Goal: Navigation & Orientation: Find specific page/section

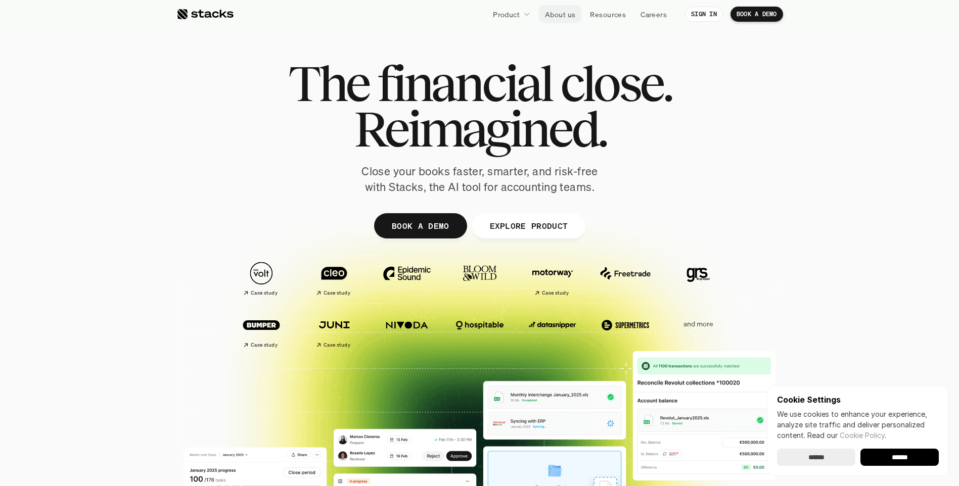
click at [566, 14] on p "About us" at bounding box center [560, 14] width 30 height 11
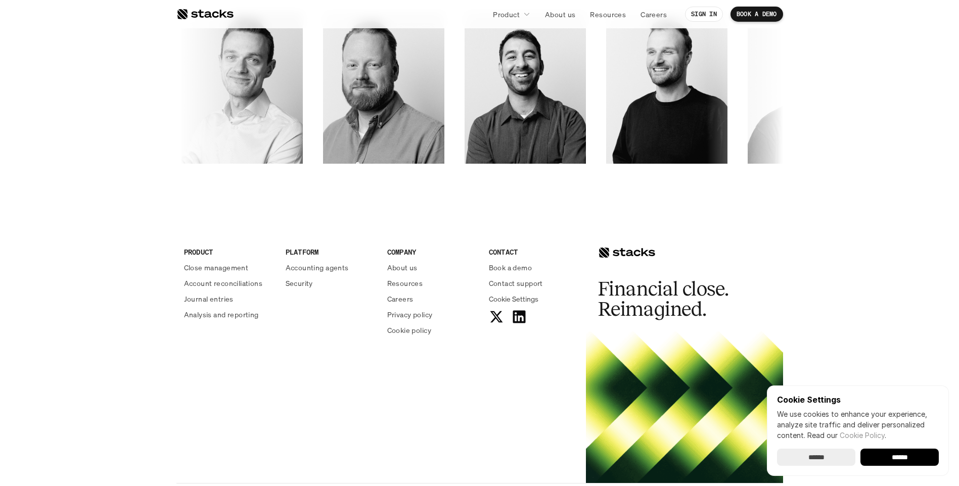
scroll to position [1669, 0]
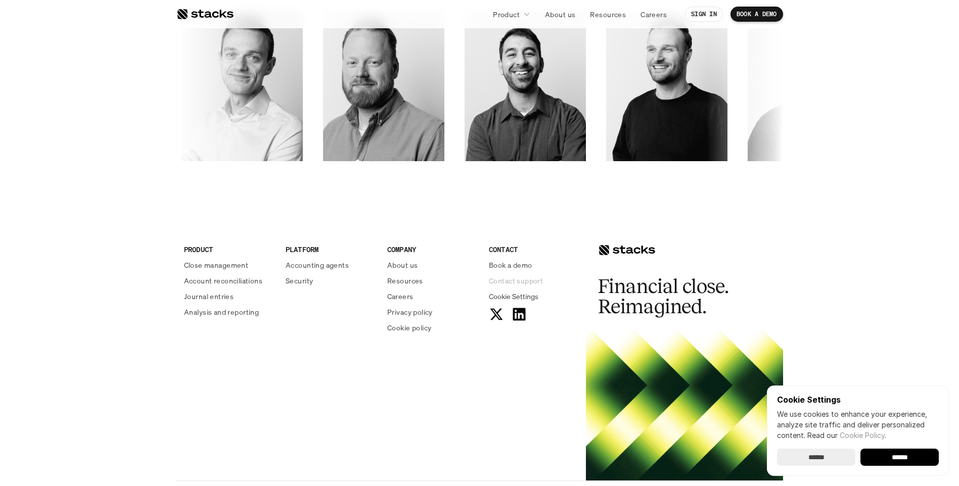
click at [507, 282] on p "Contact support" at bounding box center [516, 281] width 54 height 11
click at [910, 453] on input "******" at bounding box center [900, 457] width 78 height 17
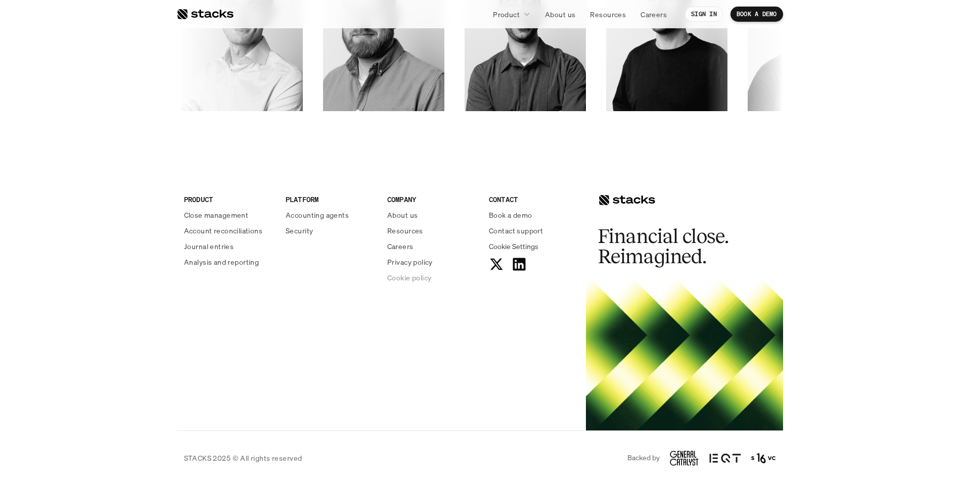
scroll to position [0, 0]
click at [528, 226] on p "Contact support" at bounding box center [516, 231] width 54 height 11
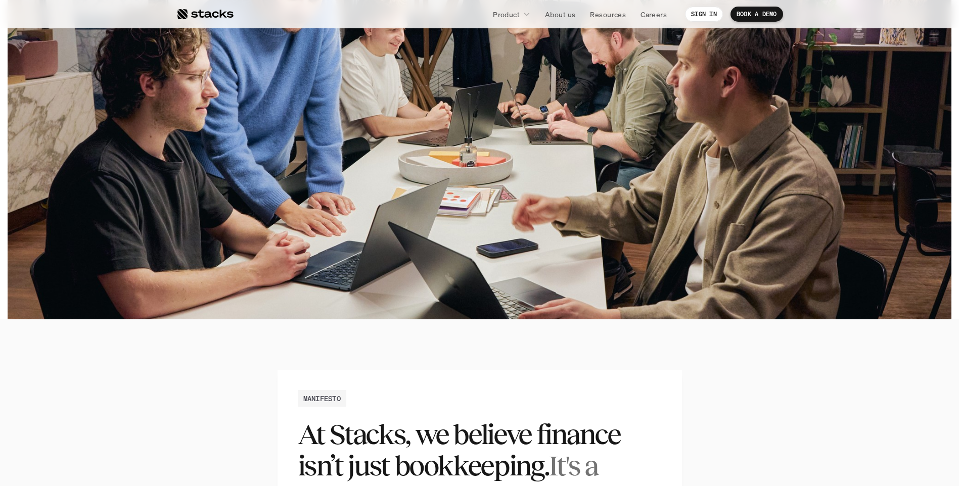
scroll to position [252, 0]
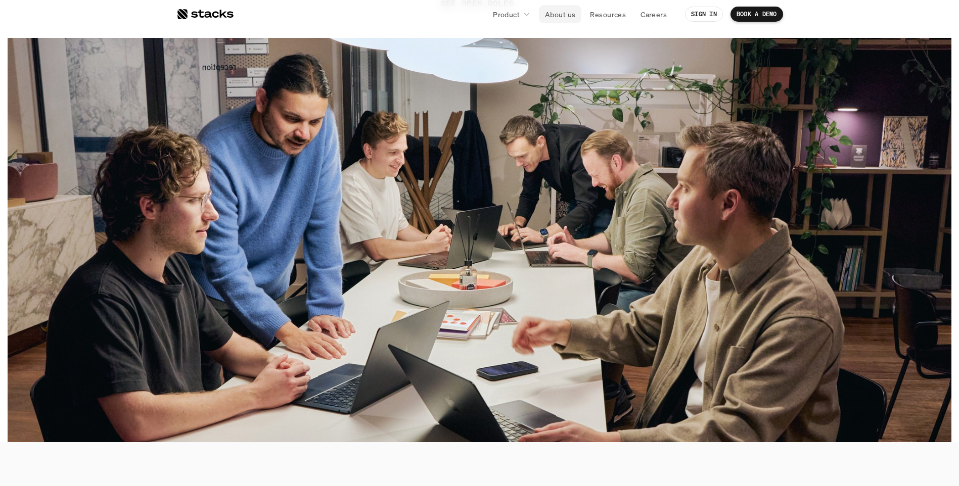
click at [560, 14] on p "About us" at bounding box center [560, 14] width 30 height 11
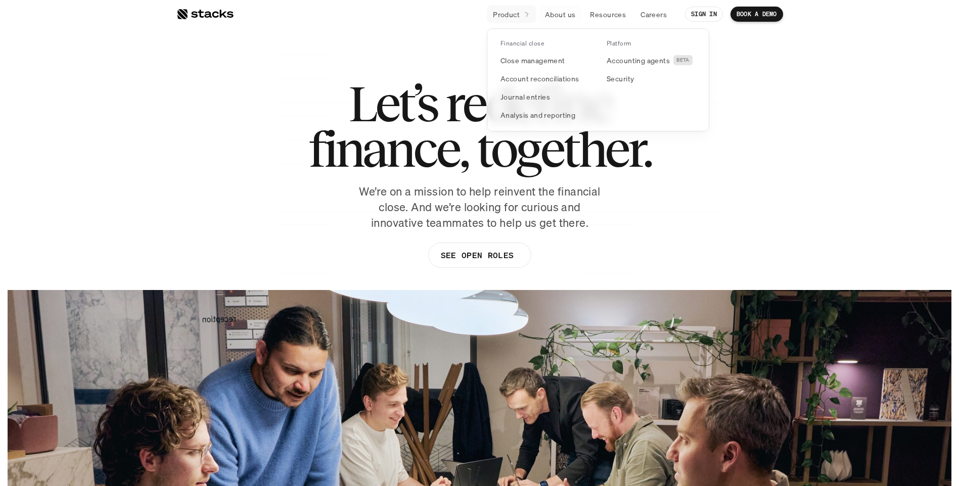
click at [530, 11] on link "Product" at bounding box center [512, 14] width 50 height 18
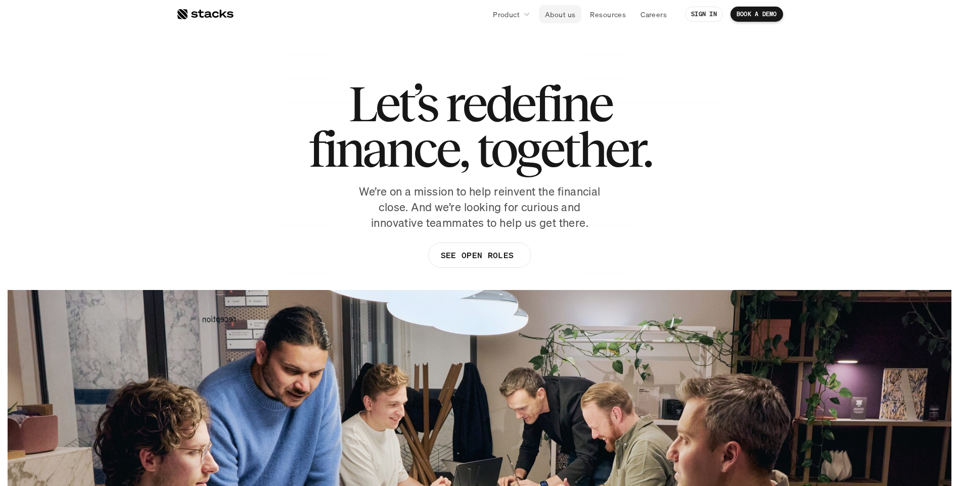
click at [555, 13] on p "About us" at bounding box center [560, 14] width 30 height 11
click at [497, 256] on p "SEE OPEN ROLES" at bounding box center [476, 255] width 73 height 15
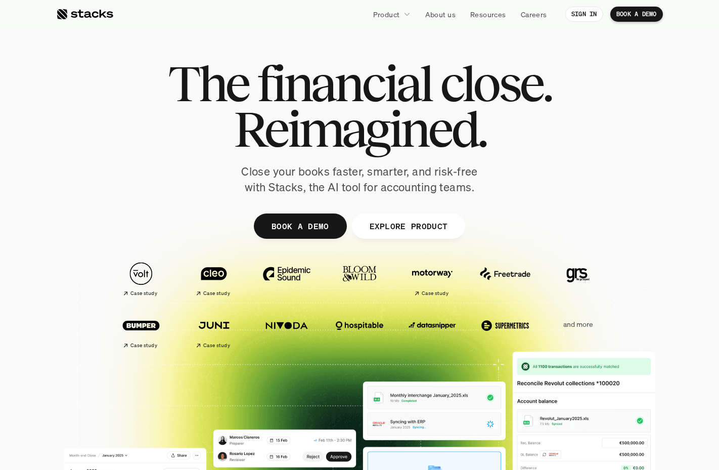
click at [287, 26] on nav "Product About us Resources Careers SIGN IN BOOK A DEMO" at bounding box center [359, 14] width 719 height 28
